Goal: Information Seeking & Learning: Learn about a topic

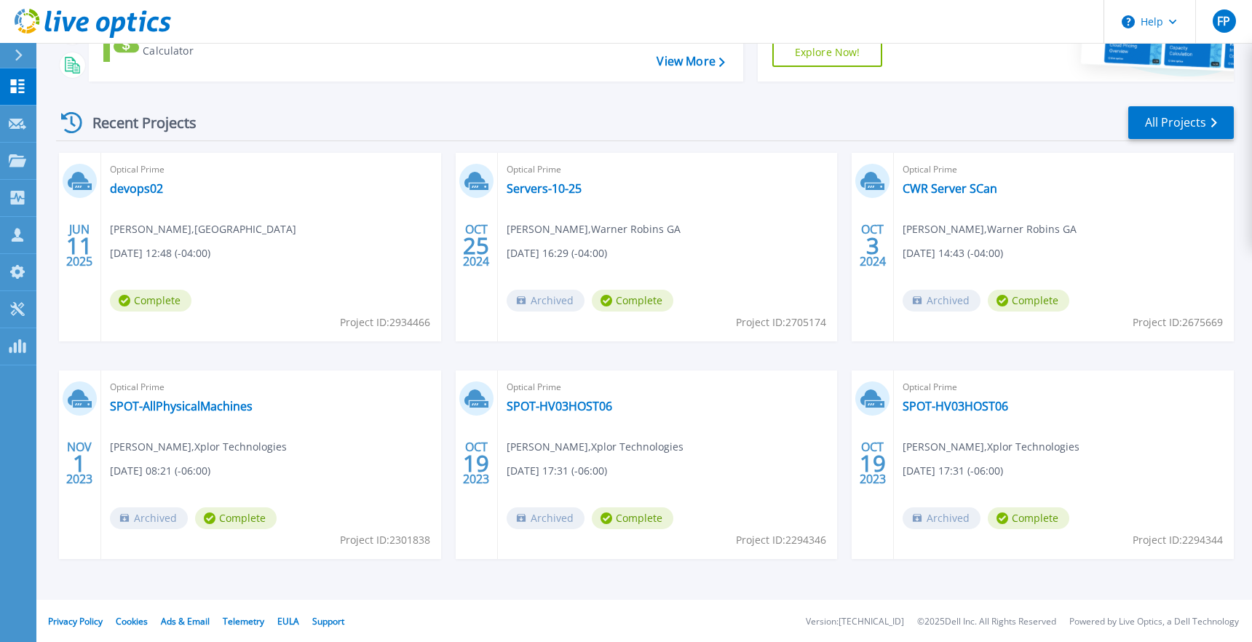
scroll to position [165, 0]
click at [198, 232] on span "Gustavo Cardenas , MIAMI DADE PUBLIC LIBRARY" at bounding box center [203, 228] width 186 height 16
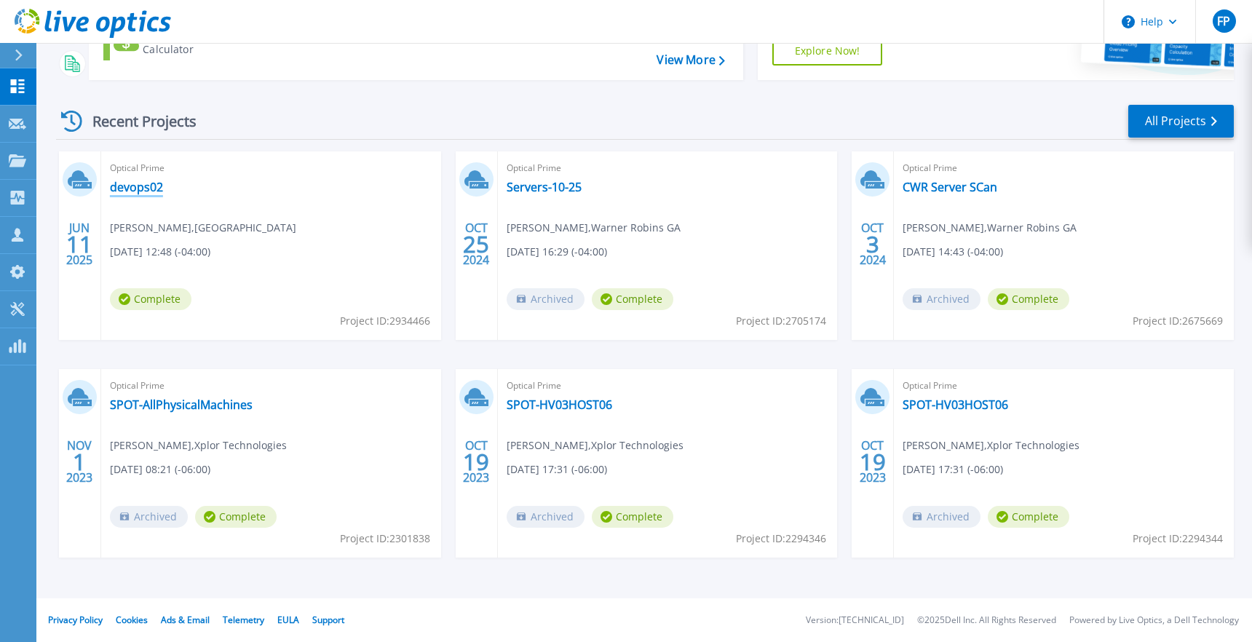
click at [141, 186] on link "devops02" at bounding box center [136, 187] width 53 height 15
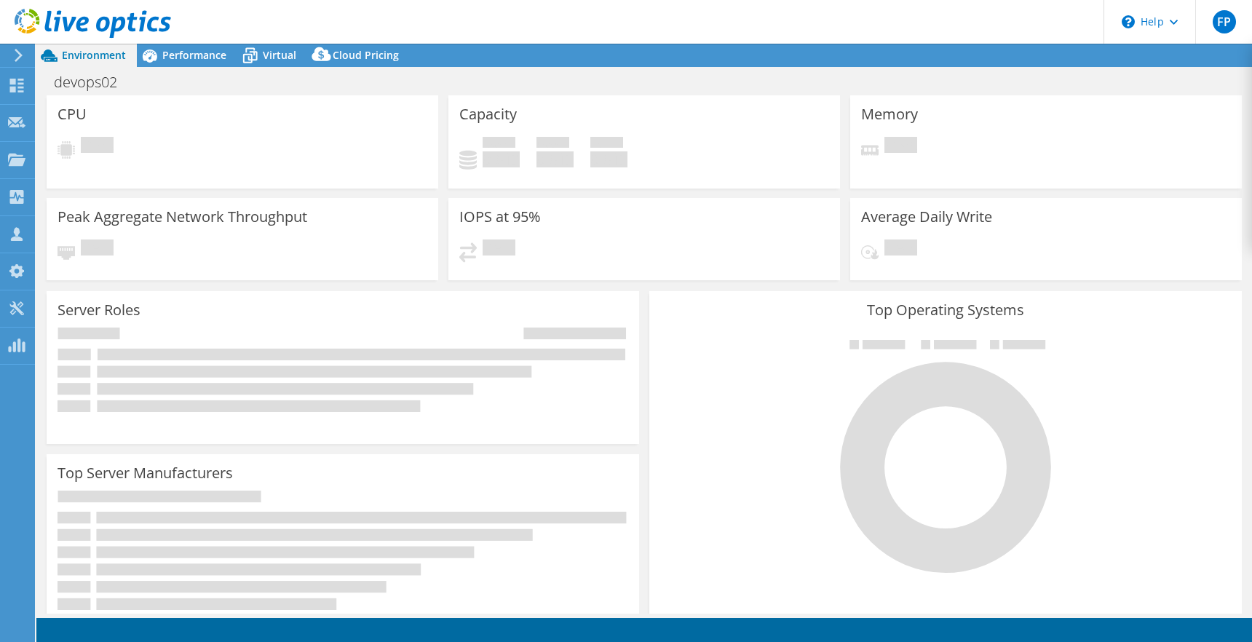
select select "USD"
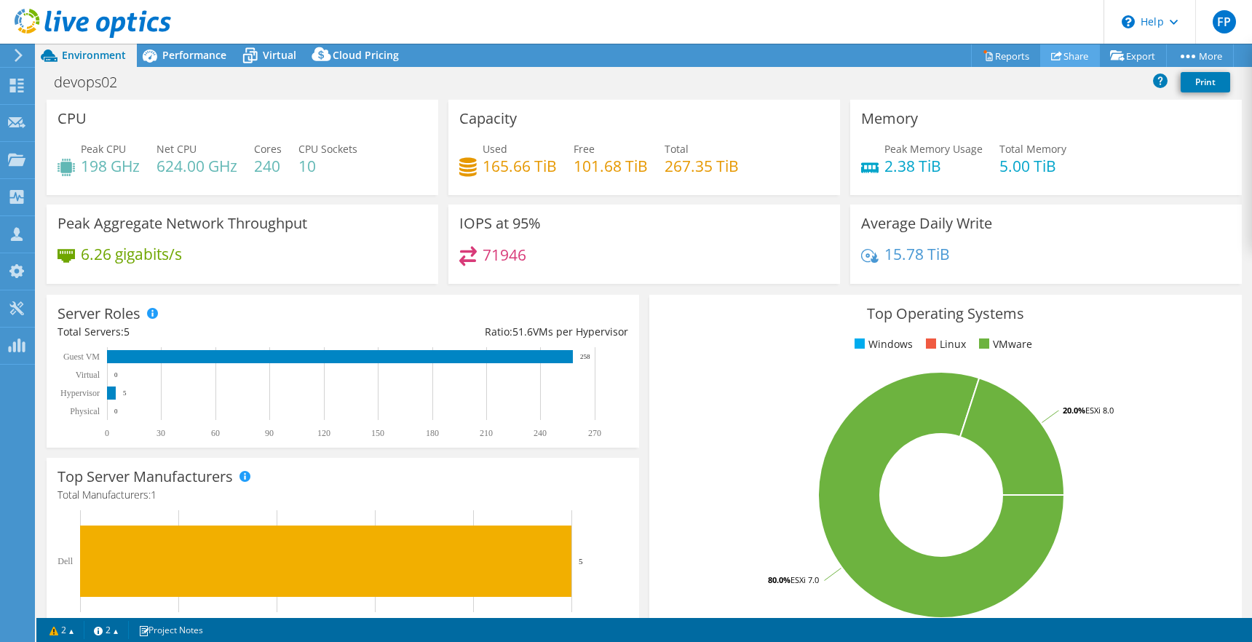
click at [1069, 57] on link "Share" at bounding box center [1070, 55] width 60 height 23
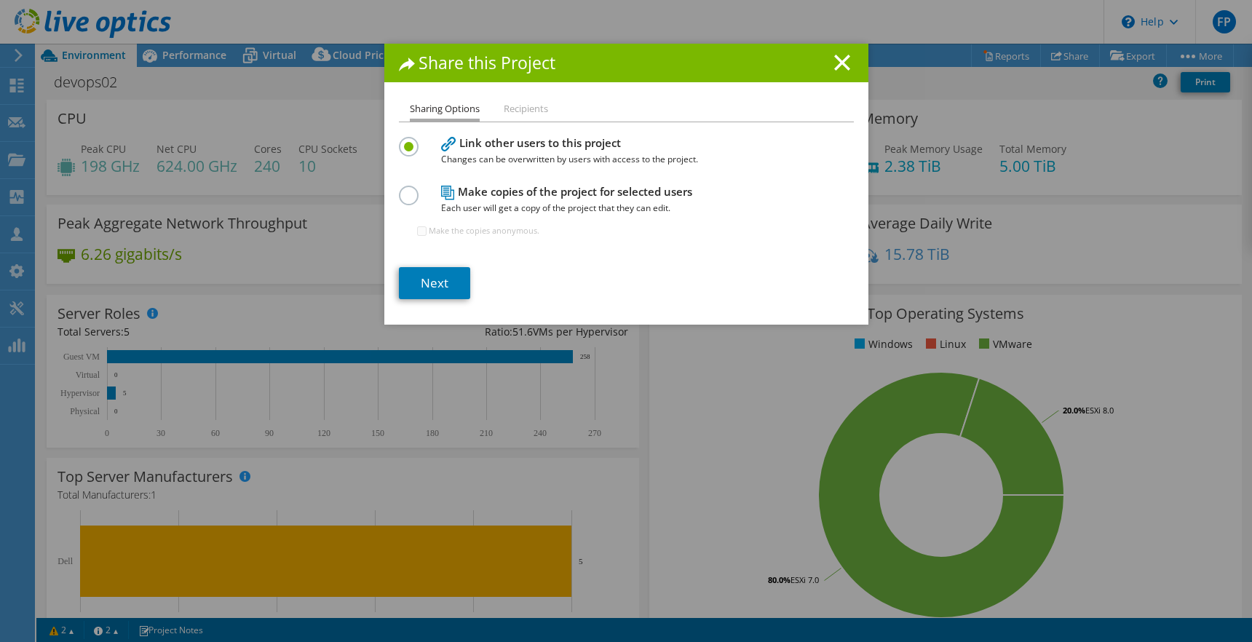
click at [410, 189] on label at bounding box center [411, 188] width 25 height 4
click at [0, 0] on input "radio" at bounding box center [0, 0] width 0 height 0
click at [419, 229] on input "Make the copies anonymous." at bounding box center [421, 230] width 9 height 9
checkbox input "true"
click at [442, 280] on link "Next" at bounding box center [434, 283] width 71 height 32
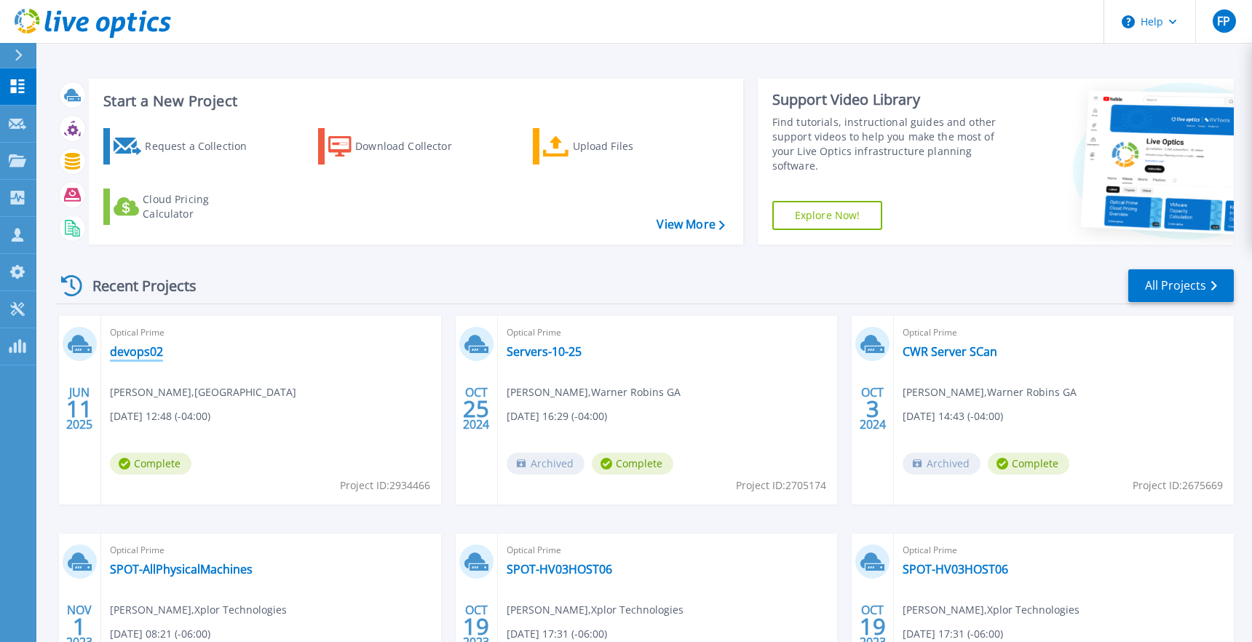
click at [146, 348] on link "devops02" at bounding box center [136, 351] width 53 height 15
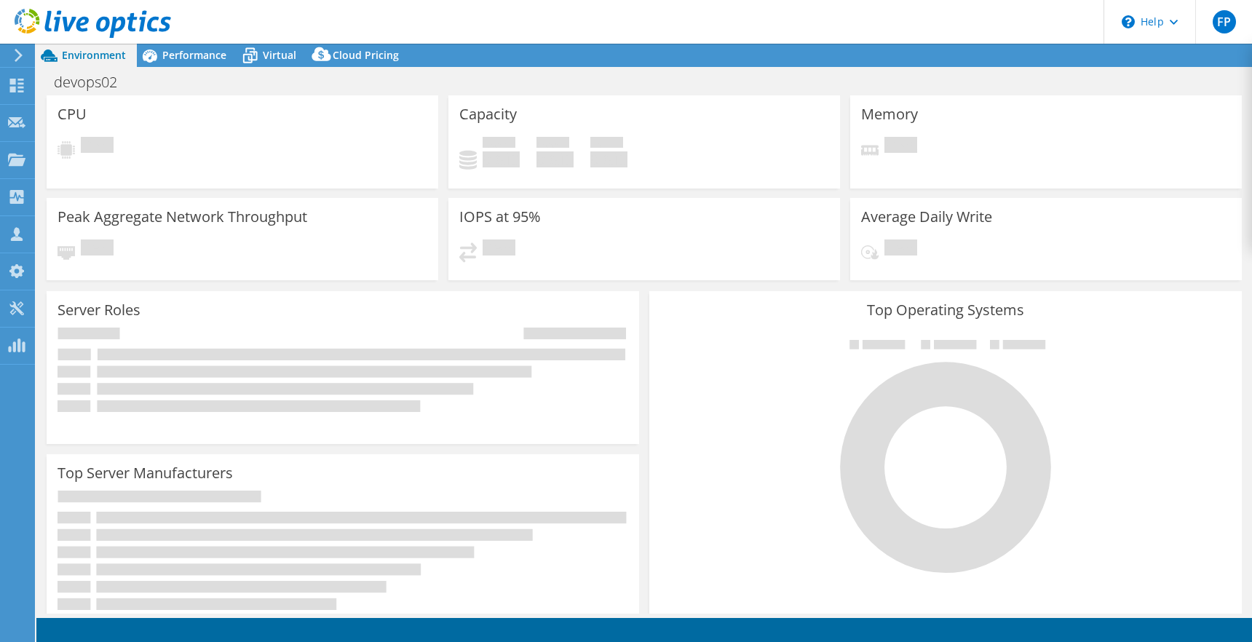
select select "USD"
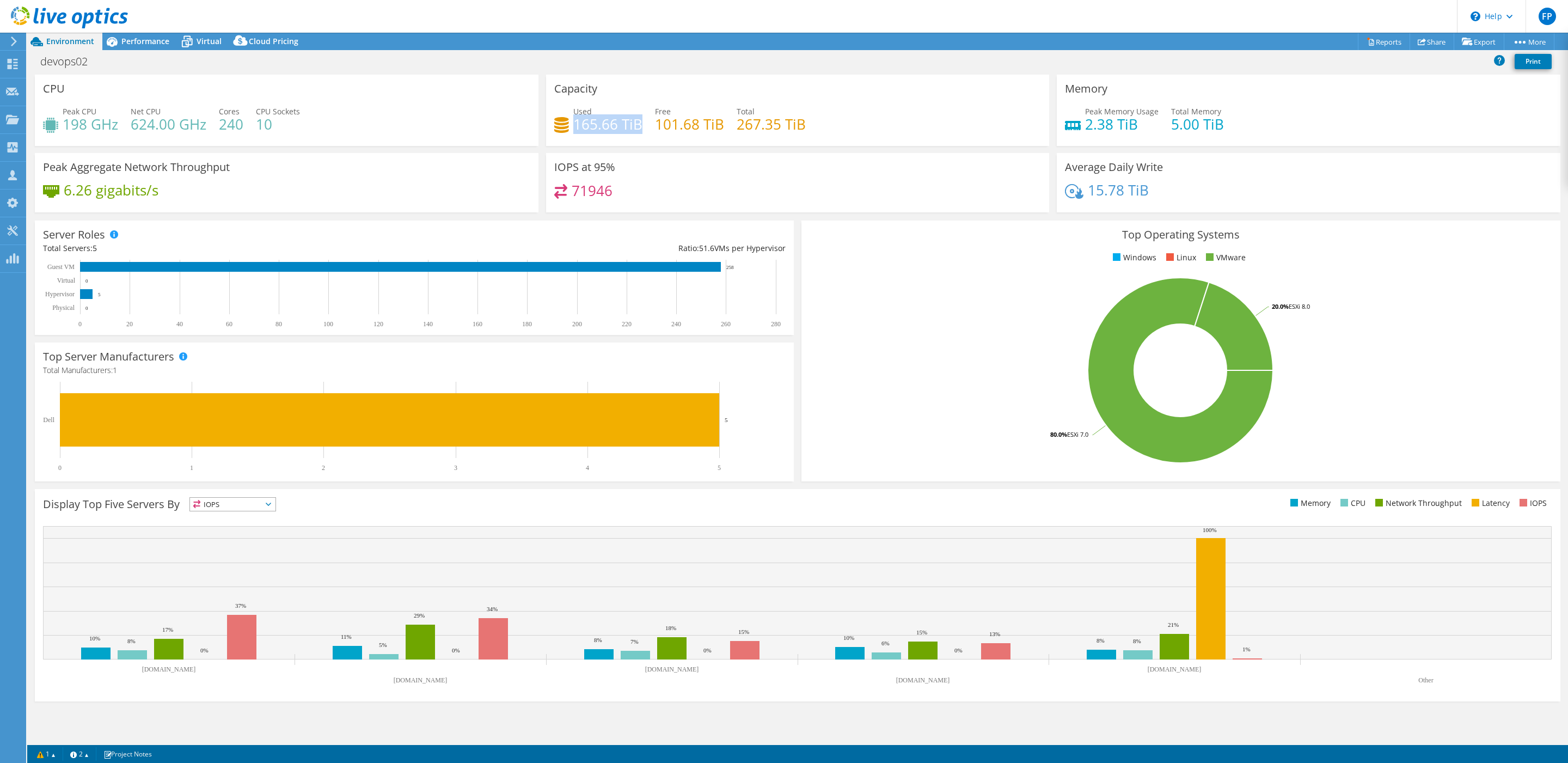
drag, startPoint x: 574, startPoint y: 120, endPoint x: 640, endPoint y: 118, distance: 66.0
click at [640, 118] on h4 "165.66 TiB" at bounding box center [608, 124] width 69 height 12
drag, startPoint x: 651, startPoint y: 121, endPoint x: 716, endPoint y: 134, distance: 66.3
click at [716, 134] on div "Used 165.66 TiB Free 101.68 TiB Total 267.35 TiB" at bounding box center [798, 123] width 488 height 35
click at [854, 186] on div "71946" at bounding box center [798, 195] width 488 height 23
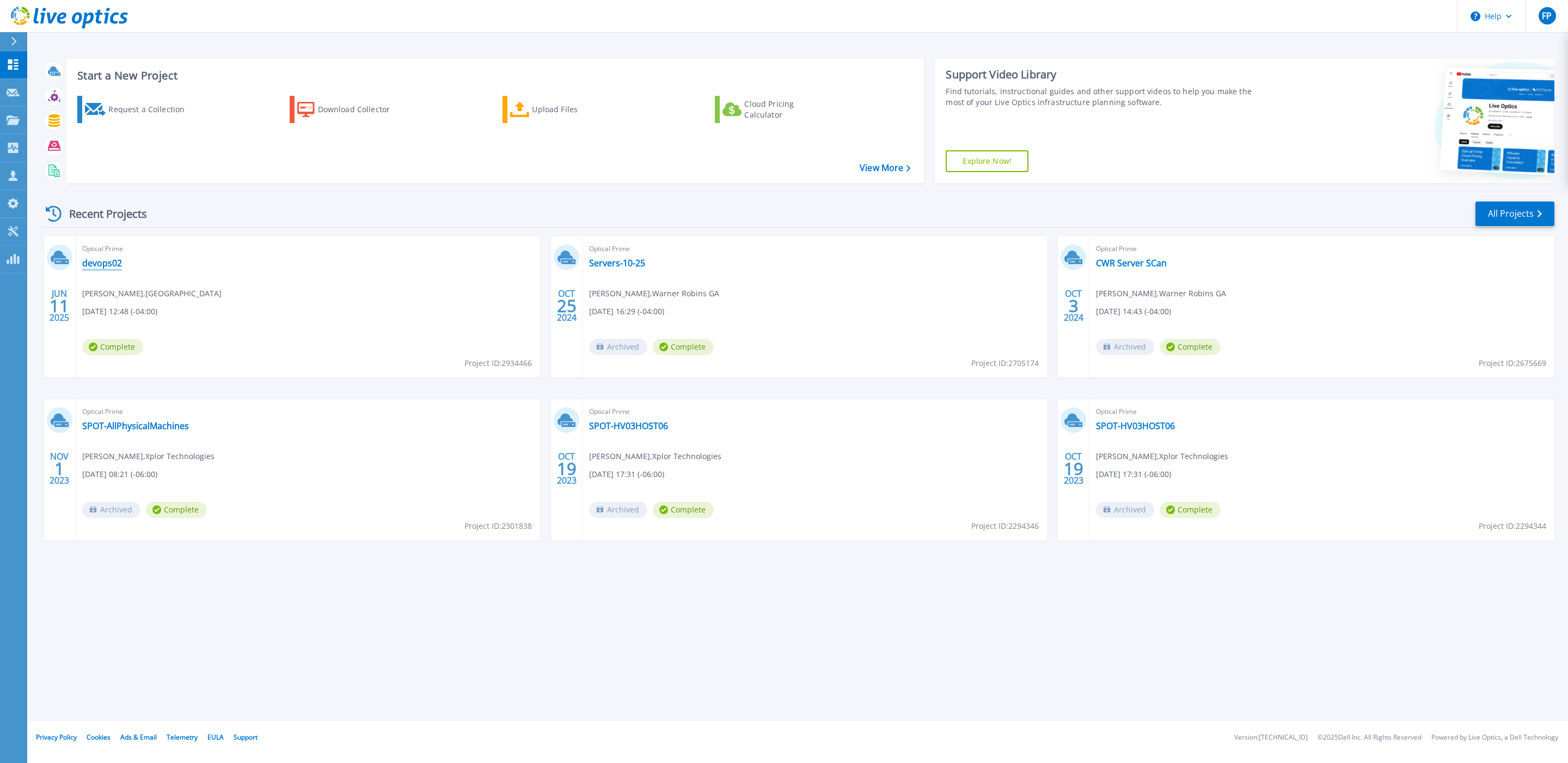
click at [95, 257] on link "devops02" at bounding box center [102, 263] width 40 height 11
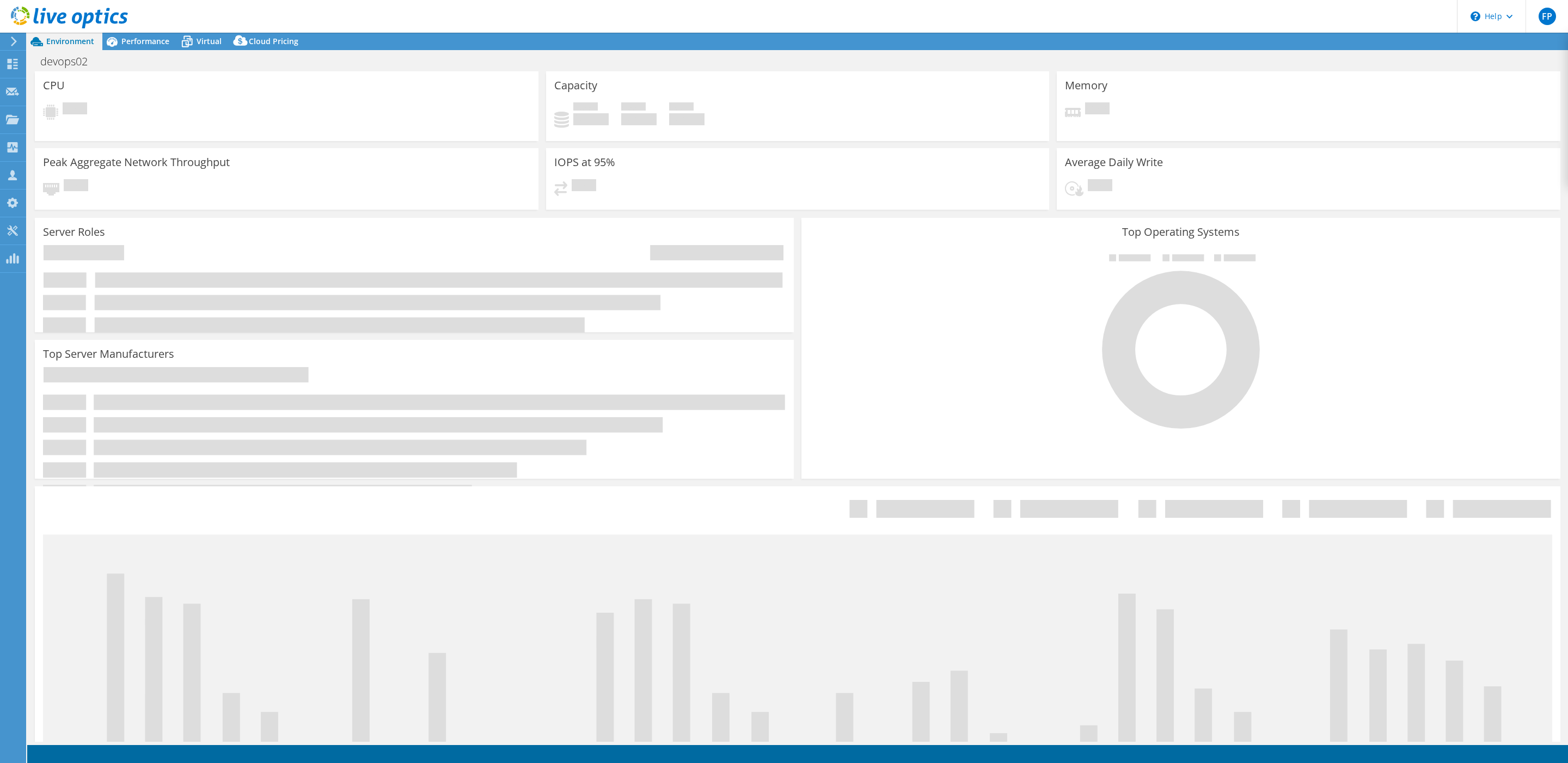
select select "USD"
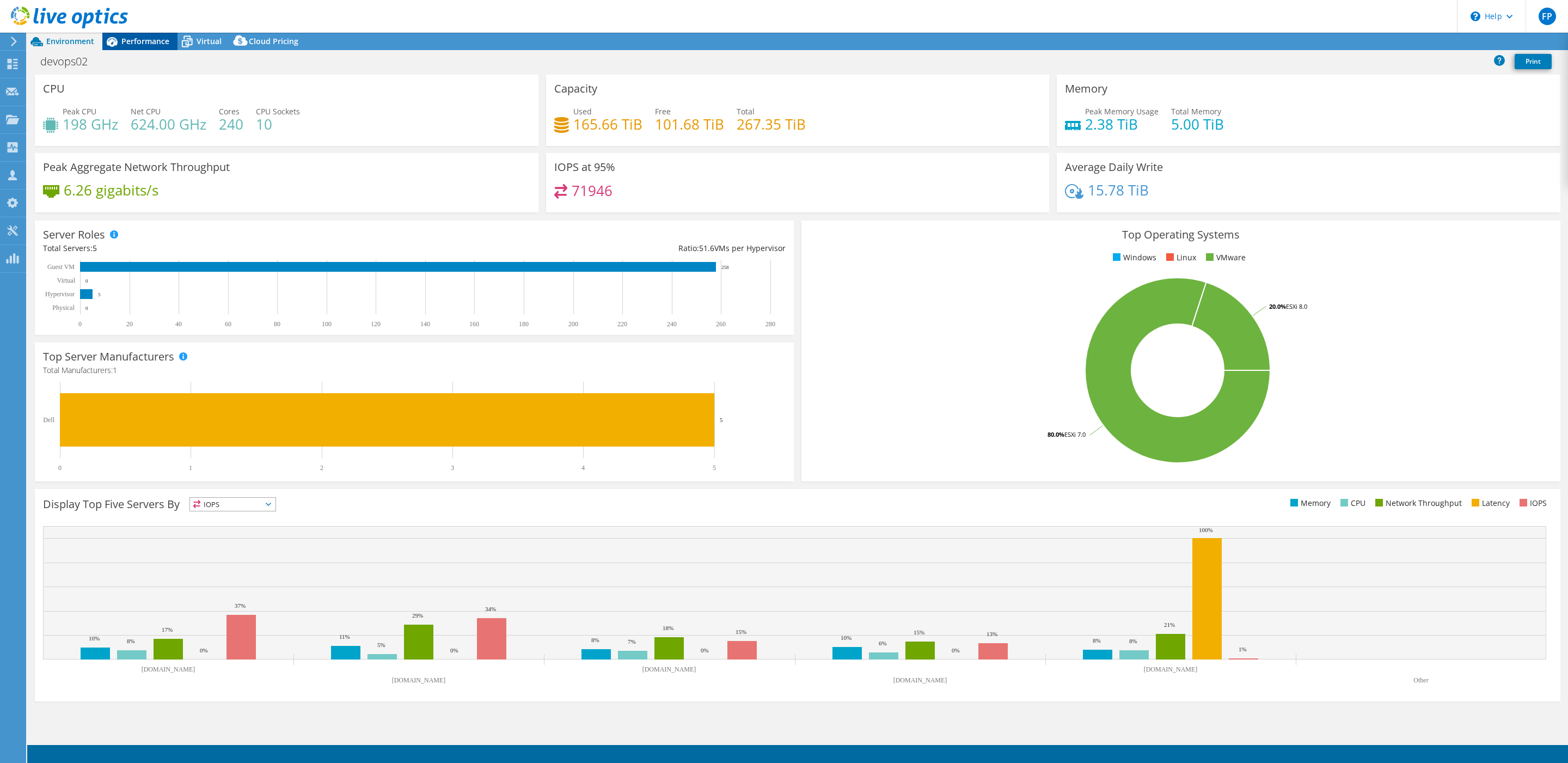
click at [150, 33] on div "Performance" at bounding box center [140, 41] width 75 height 17
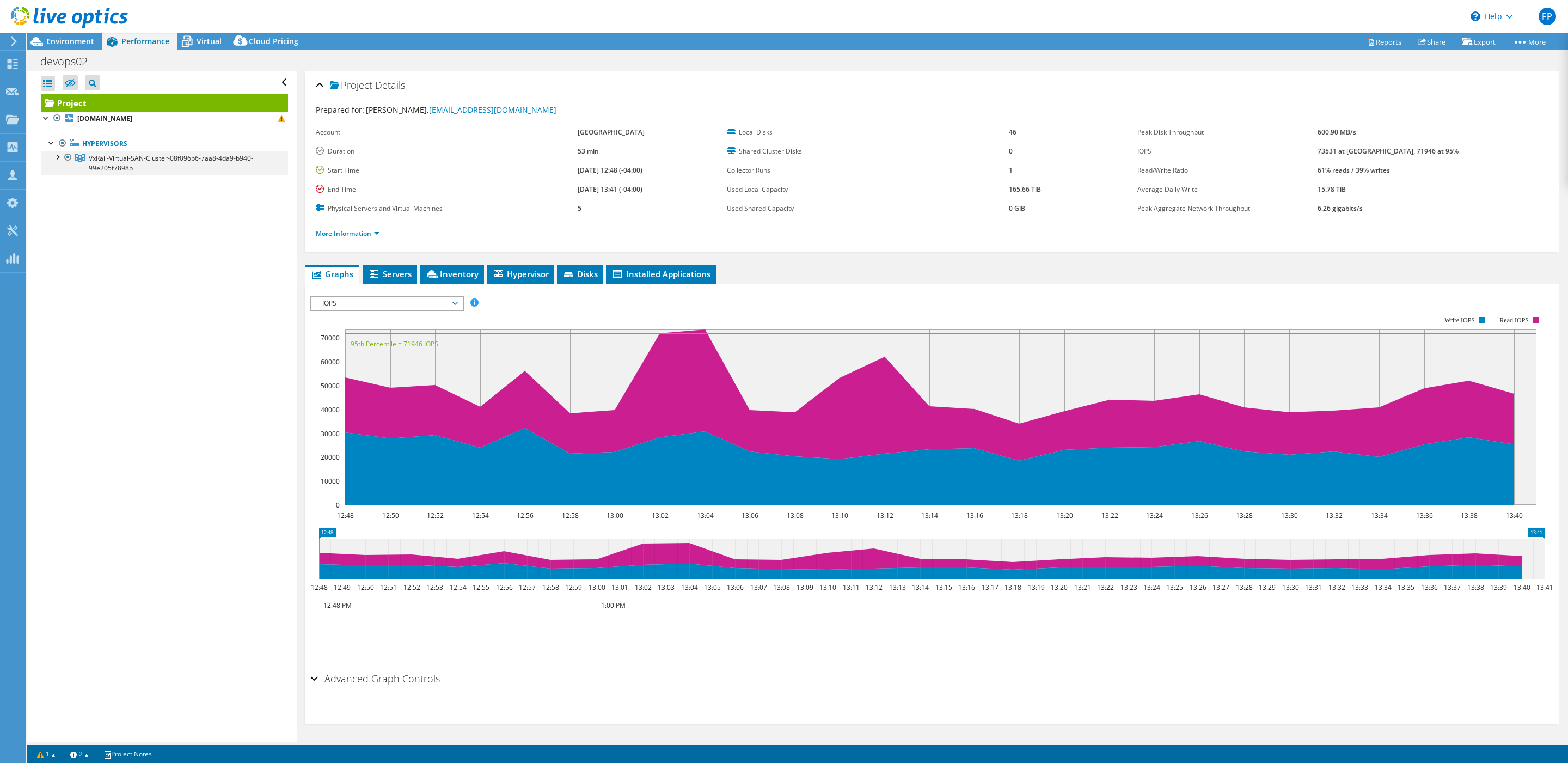
click at [63, 156] on div at bounding box center [68, 157] width 11 height 13
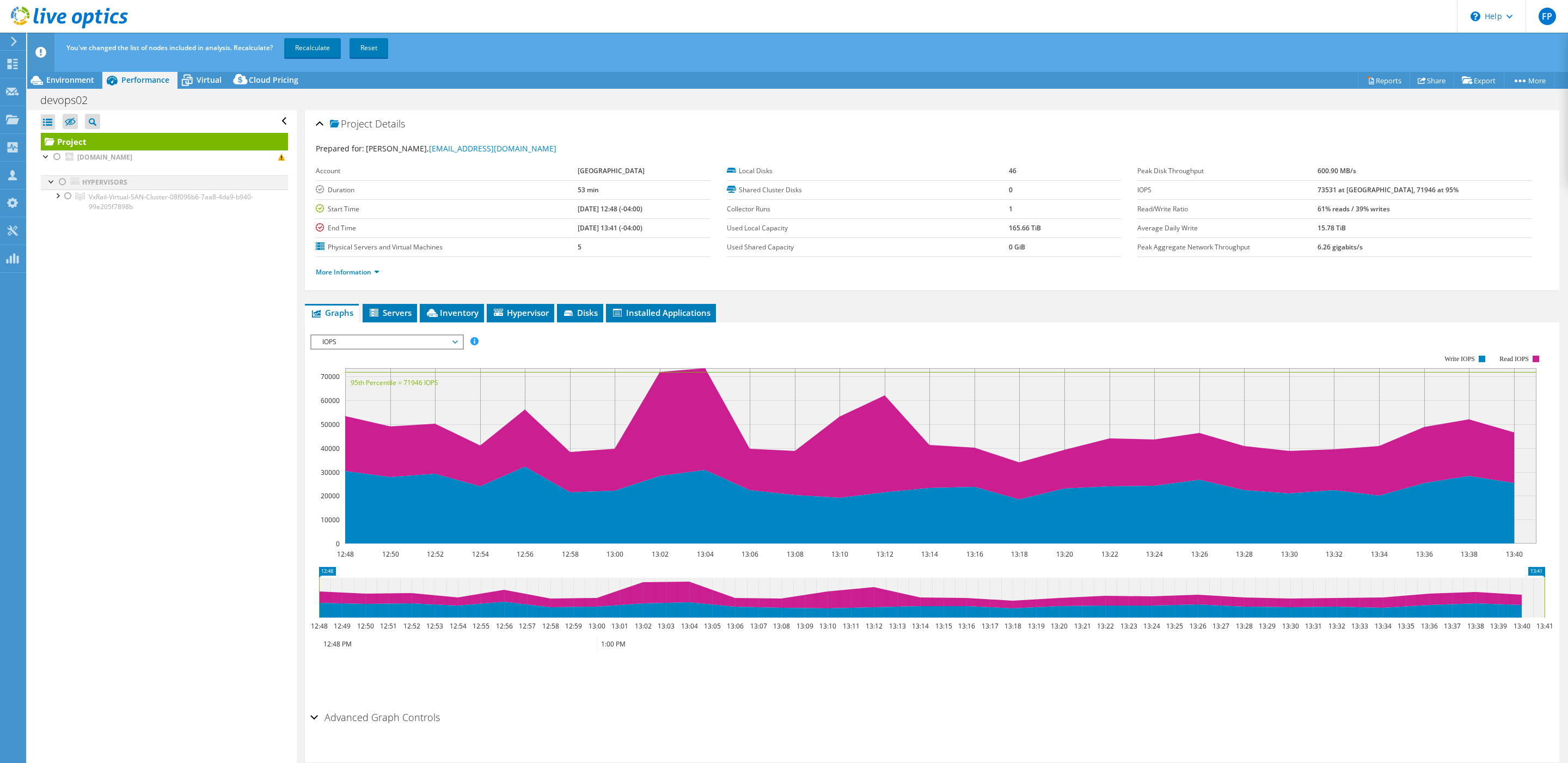
click at [55, 181] on div at bounding box center [52, 180] width 11 height 11
click at [50, 155] on div at bounding box center [46, 156] width 11 height 11
click at [56, 180] on div at bounding box center [52, 180] width 11 height 11
click at [60, 194] on div at bounding box center [57, 194] width 11 height 11
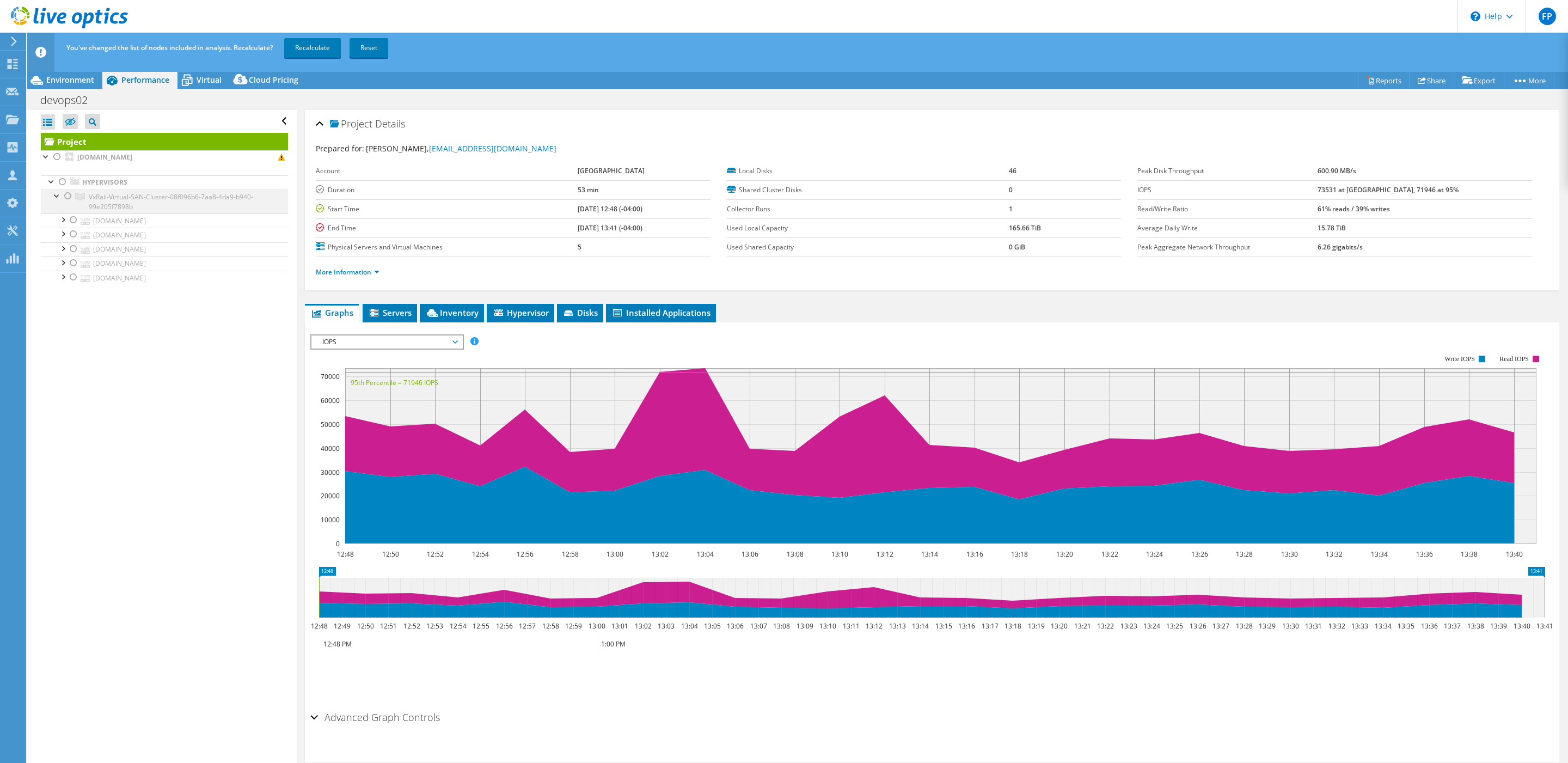
click at [71, 195] on div at bounding box center [68, 195] width 11 height 13
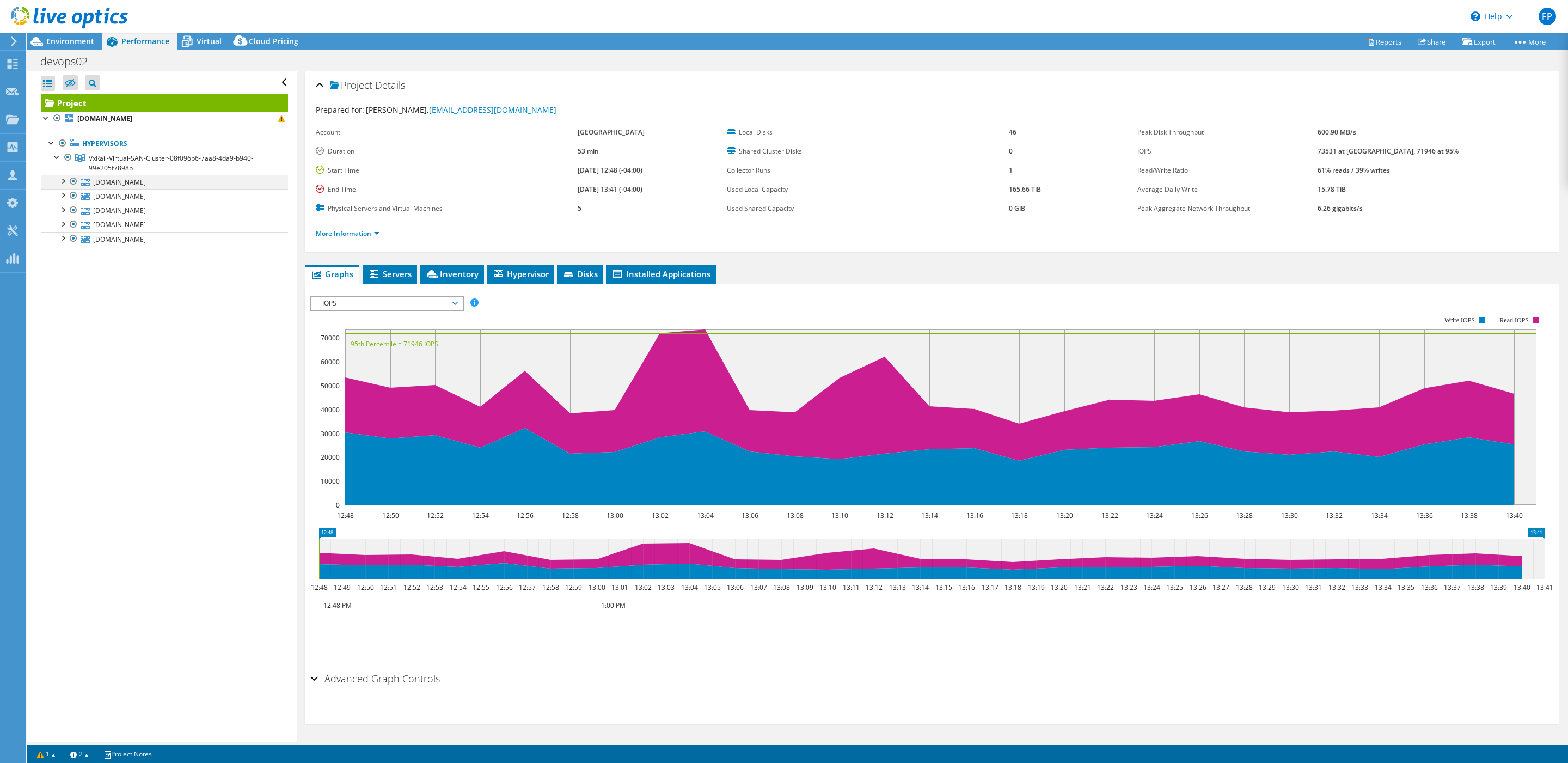
click at [65, 185] on div at bounding box center [62, 180] width 11 height 11
click at [67, 225] on div at bounding box center [68, 223] width 11 height 11
click at [69, 281] on div at bounding box center [73, 281] width 11 height 13
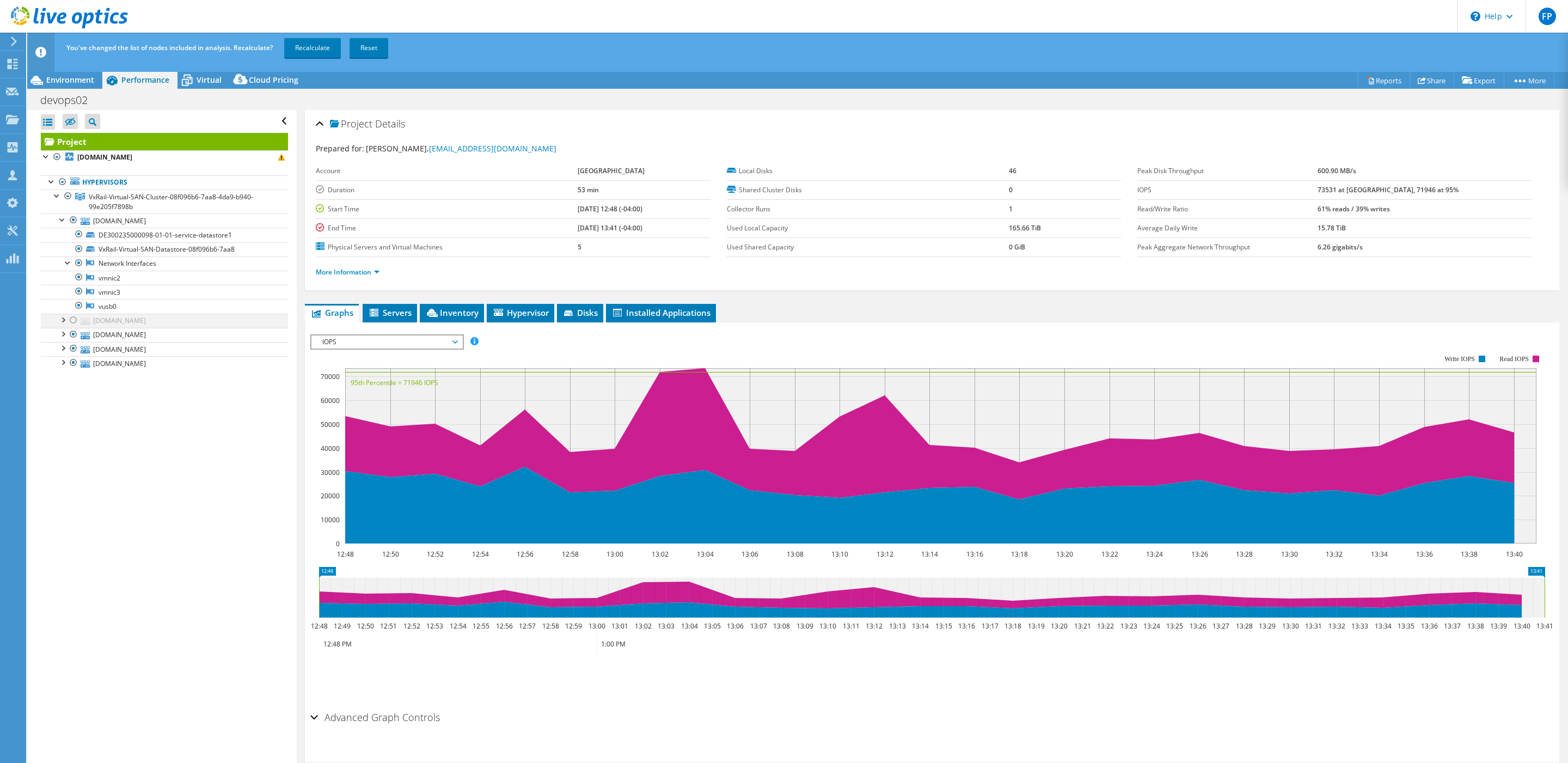
click at [70, 319] on div at bounding box center [73, 319] width 11 height 13
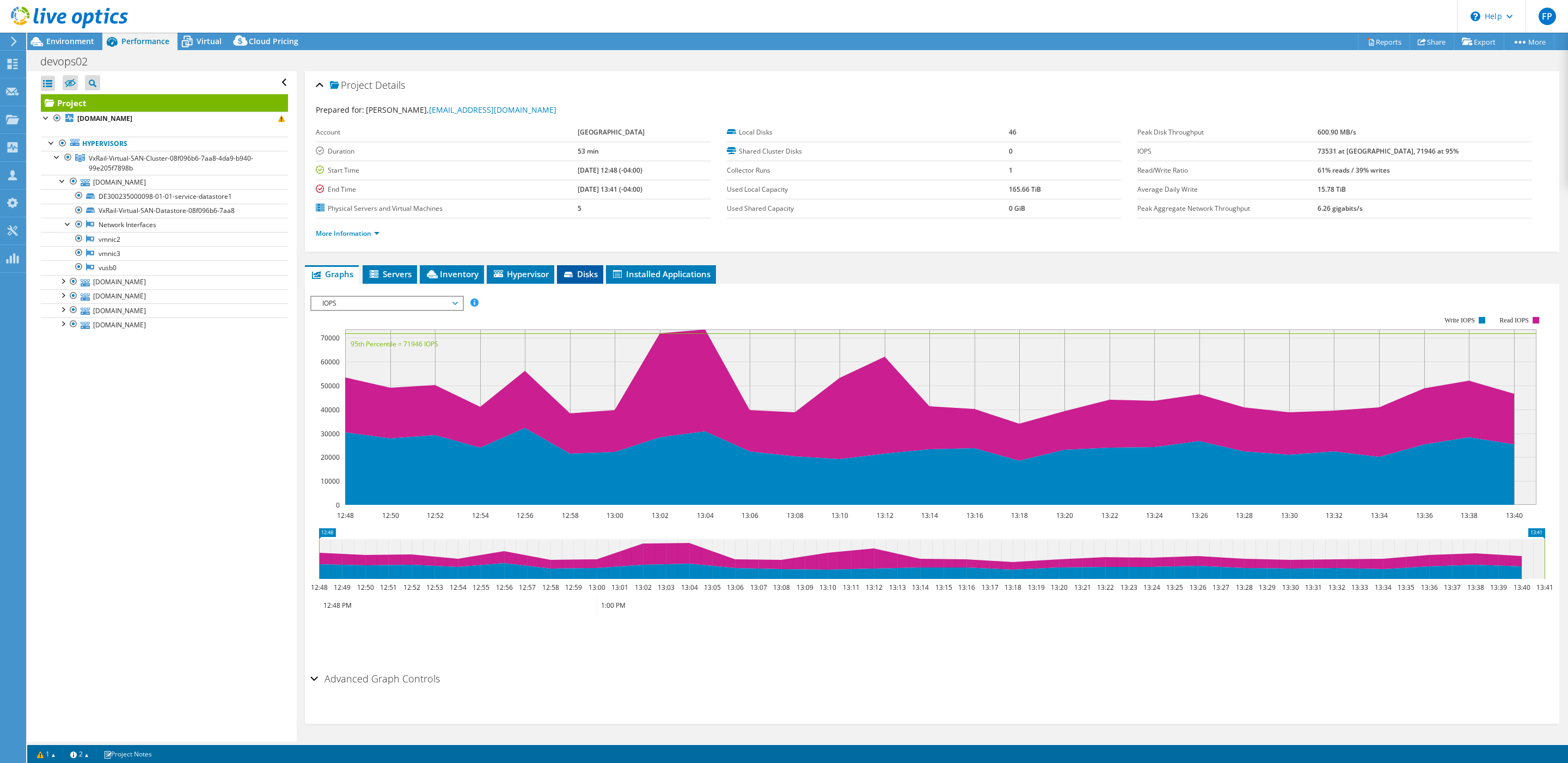
click at [588, 277] on span "Disks" at bounding box center [579, 274] width 35 height 11
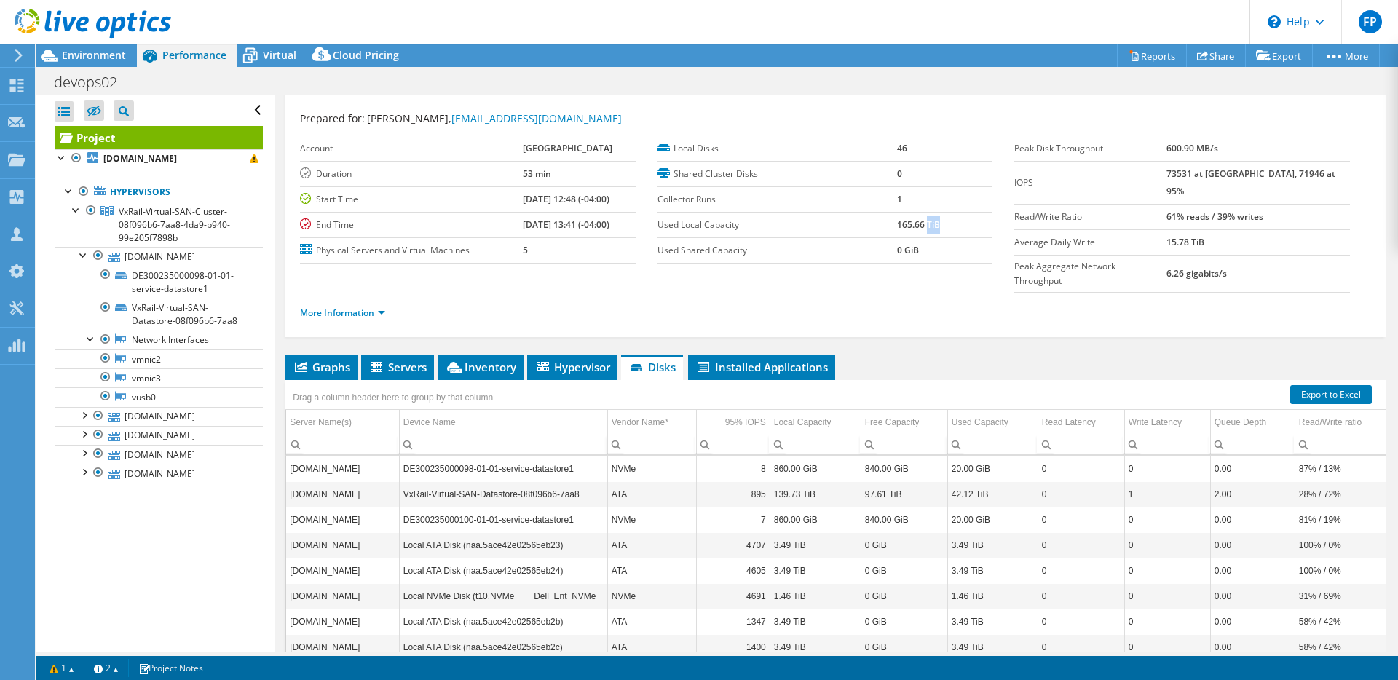
drag, startPoint x: 926, startPoint y: 224, endPoint x: 948, endPoint y: 223, distance: 21.9
click at [949, 223] on td "165.66 TiB" at bounding box center [944, 224] width 95 height 25
click at [928, 226] on b "165.66 TiB" at bounding box center [918, 224] width 43 height 12
click at [930, 304] on div "Project Details Prepared for: [PERSON_NAME], [EMAIL_ADDRESS][DOMAIN_NAME] Accou…" at bounding box center [835, 202] width 1101 height 270
click at [97, 54] on span "Environment" at bounding box center [94, 55] width 64 height 14
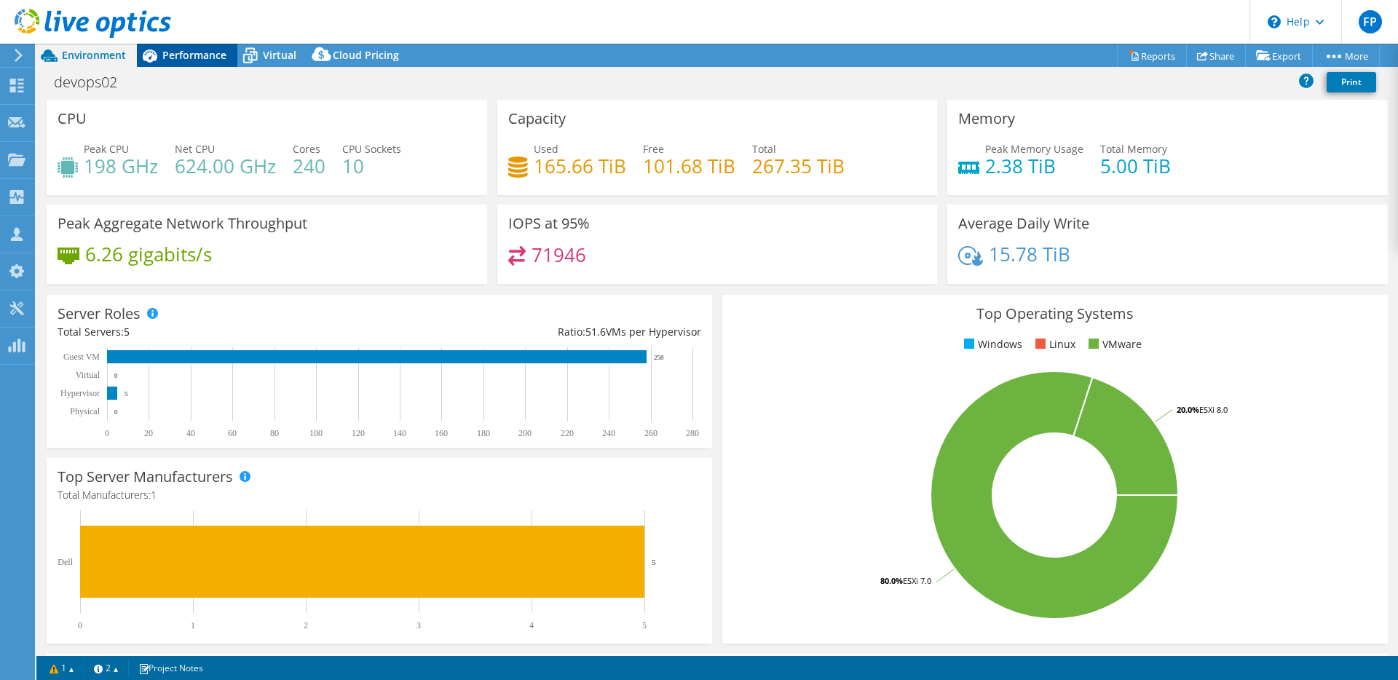
click at [176, 56] on span "Performance" at bounding box center [194, 55] width 64 height 14
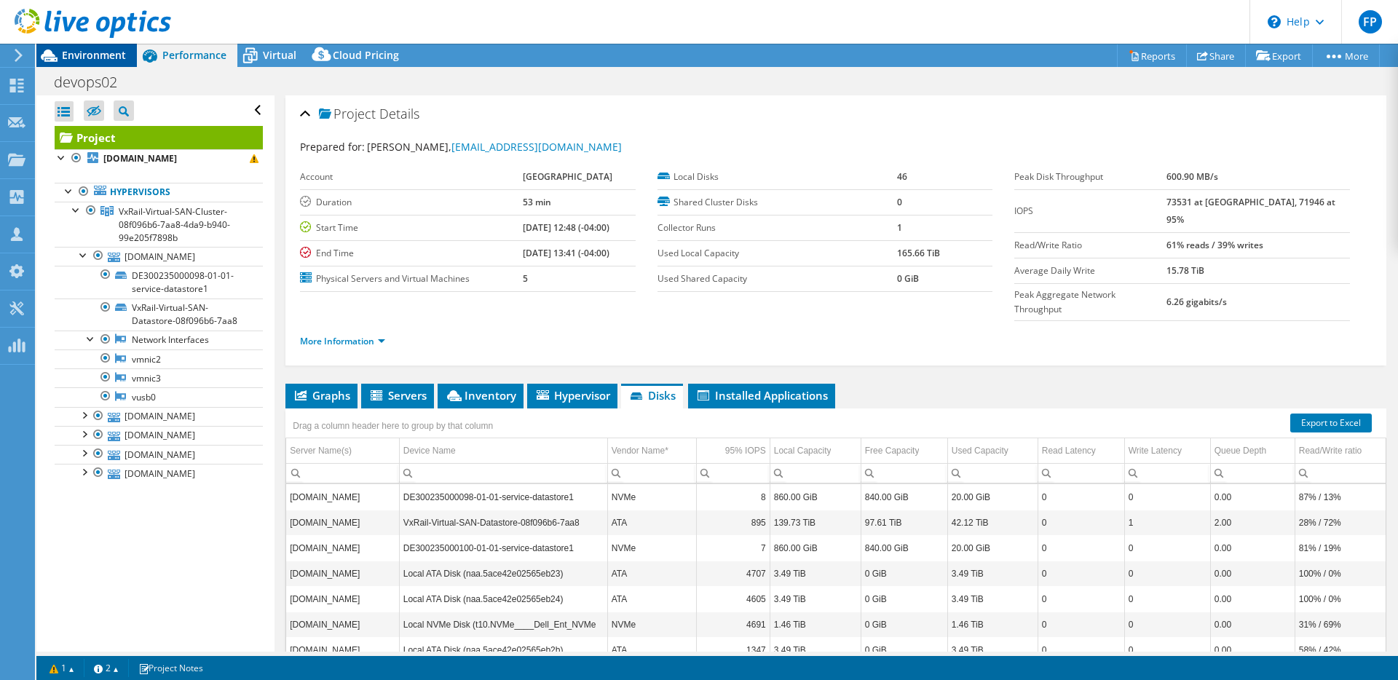
click at [82, 58] on span "Environment" at bounding box center [94, 55] width 64 height 14
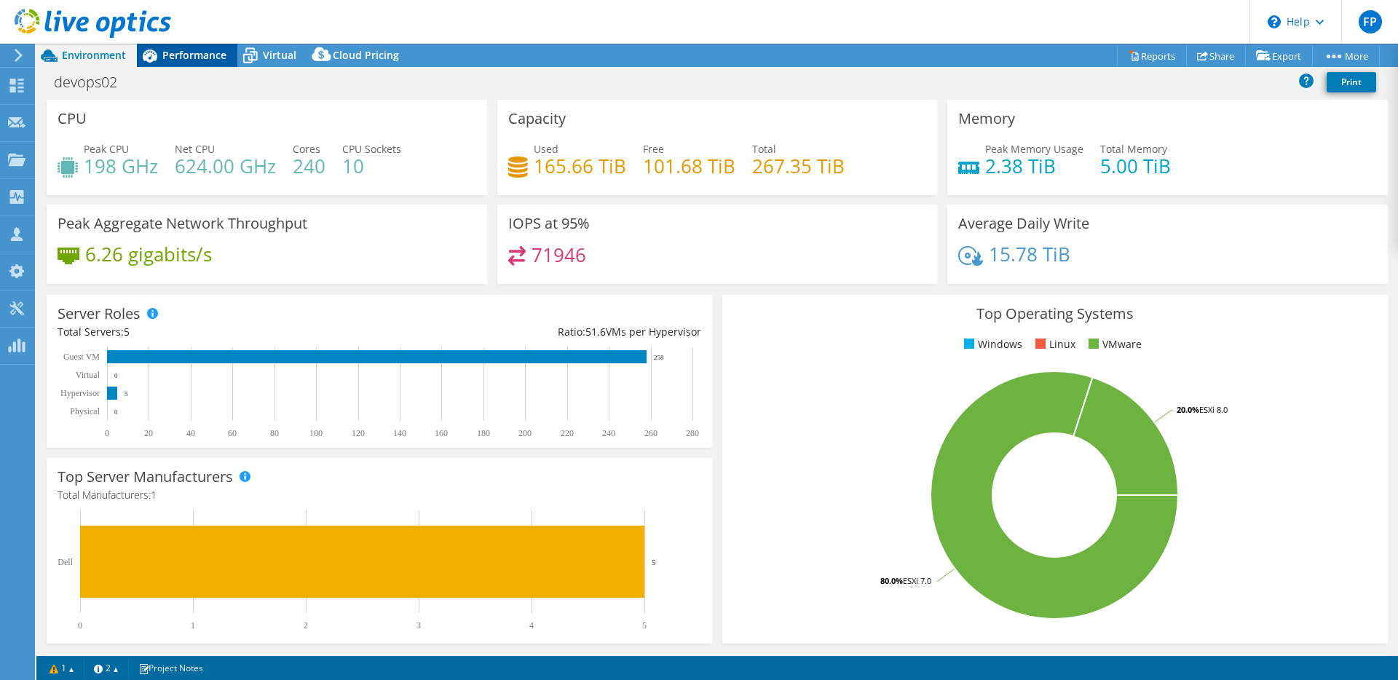
click at [199, 58] on span "Performance" at bounding box center [194, 55] width 64 height 14
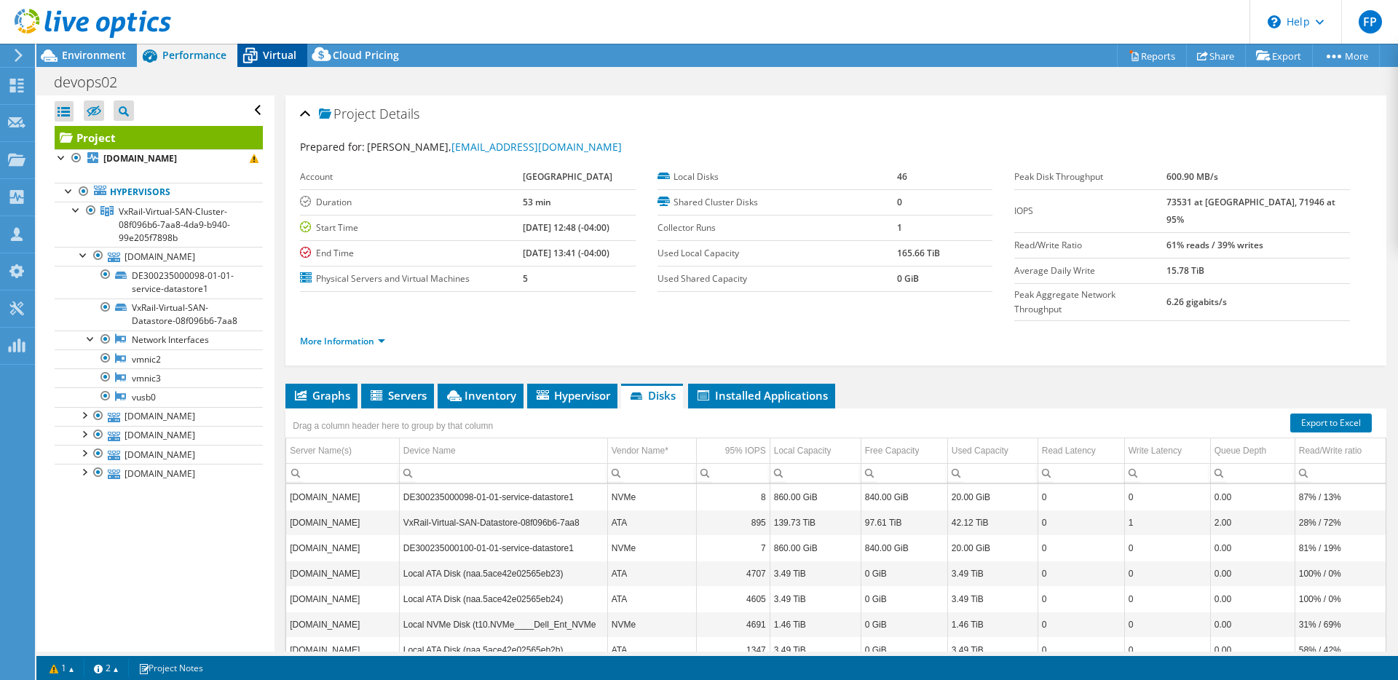
click at [277, 63] on div "Virtual" at bounding box center [272, 55] width 70 height 23
